Goal: Information Seeking & Learning: Learn about a topic

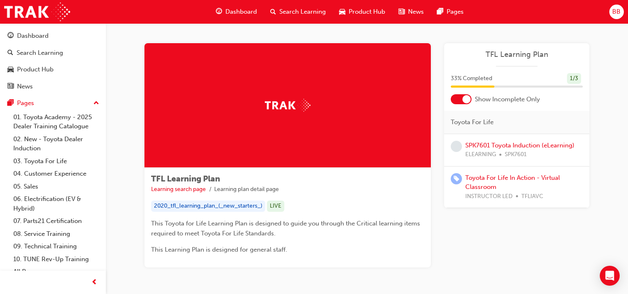
scroll to position [33, 0]
click at [216, 13] on span "guage-icon" at bounding box center [219, 12] width 6 height 10
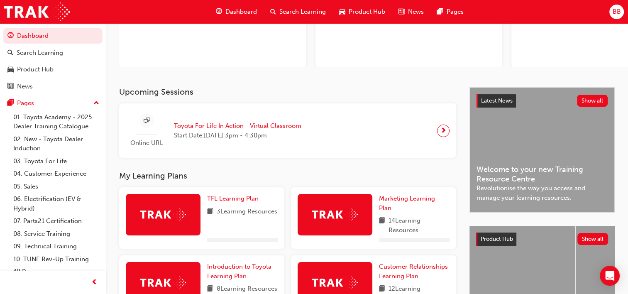
scroll to position [169, 0]
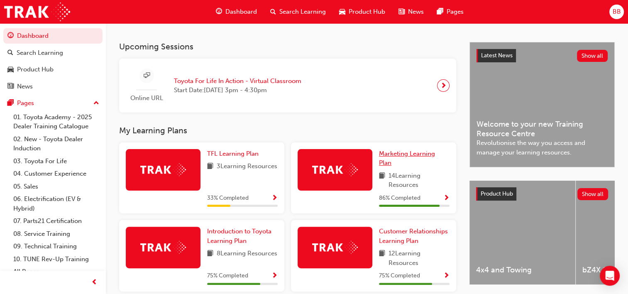
click at [407, 154] on span "Marketing Learning Plan" at bounding box center [407, 158] width 56 height 17
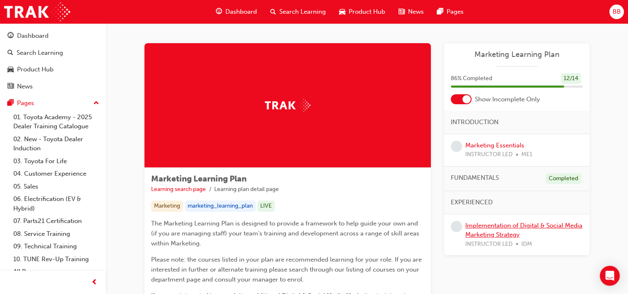
click at [542, 227] on link "Implementation of Digital & Social Media Marketing Strategy" at bounding box center [523, 230] width 117 height 17
click at [500, 147] on link "Marketing Essentials" at bounding box center [494, 145] width 59 height 7
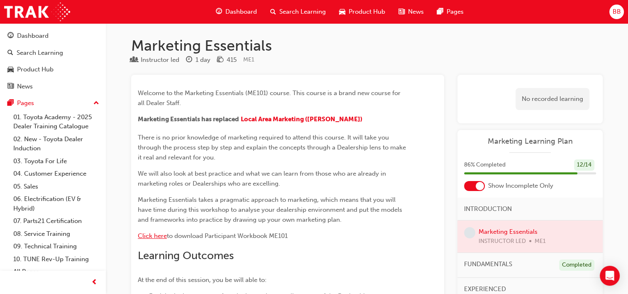
click at [155, 239] on span "Click here" at bounding box center [152, 235] width 29 height 7
